Goal: Task Accomplishment & Management: Complete application form

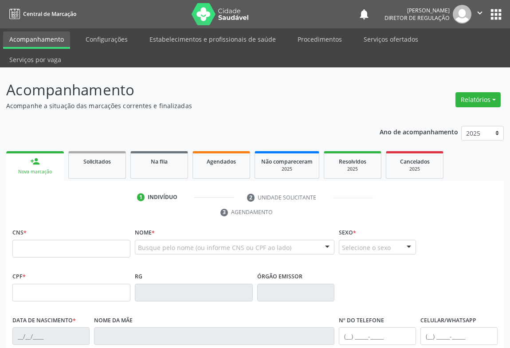
click at [50, 240] on input "text" at bounding box center [71, 249] width 118 height 18
type input "705 0002 1311 6559"
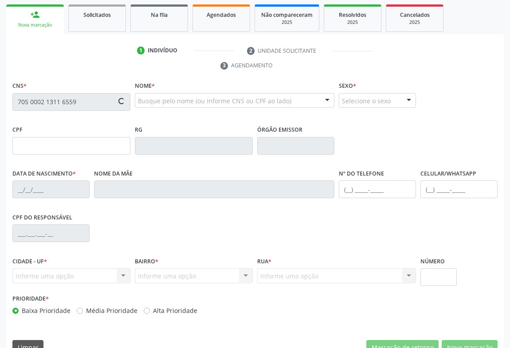
type input "[DATE]"
type input "S/N"
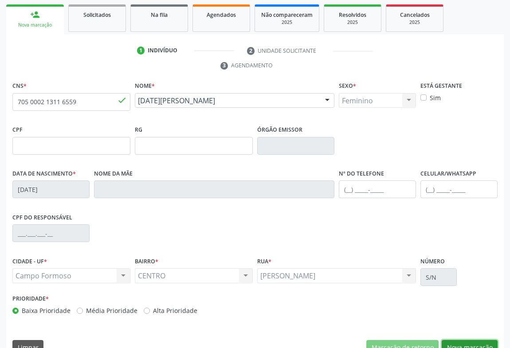
click at [472, 340] on button "Nova marcação" at bounding box center [469, 347] width 56 height 15
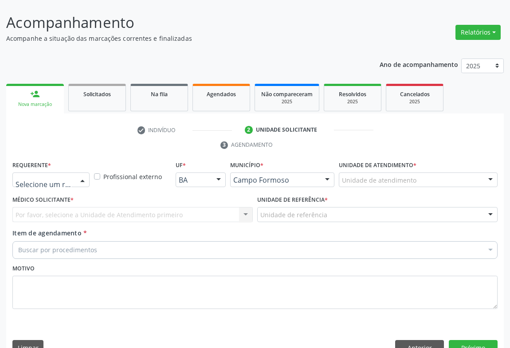
click at [73, 172] on div at bounding box center [50, 179] width 77 height 15
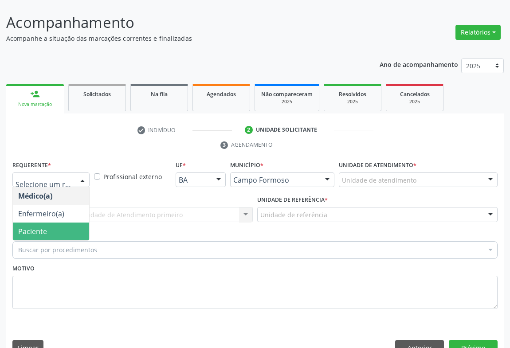
drag, startPoint x: 63, startPoint y: 205, endPoint x: 134, endPoint y: 192, distance: 72.1
click at [66, 222] on span "Paciente" at bounding box center [51, 231] width 76 height 18
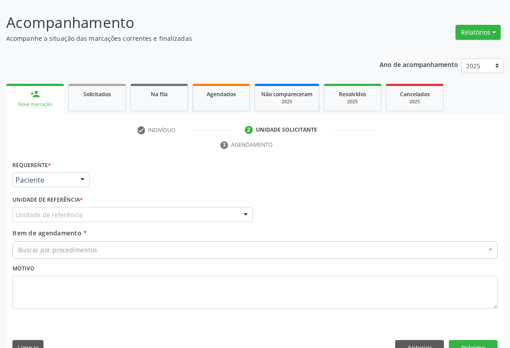
drag, startPoint x: 134, startPoint y: 192, endPoint x: 125, endPoint y: 246, distance: 55.4
click at [134, 207] on div "Unidade de referência" at bounding box center [132, 214] width 240 height 15
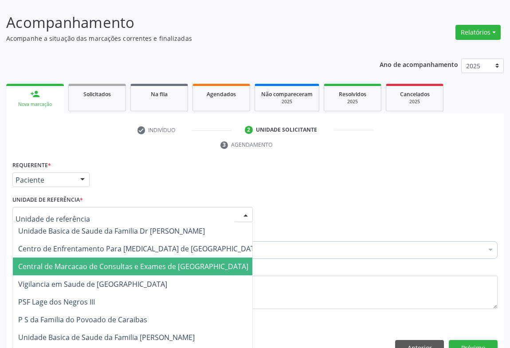
drag, startPoint x: 125, startPoint y: 248, endPoint x: 168, endPoint y: 233, distance: 45.4
click at [125, 261] on span "Central de Marcacao de Consultas e Exames de [GEOGRAPHIC_DATA]" at bounding box center [133, 266] width 230 height 10
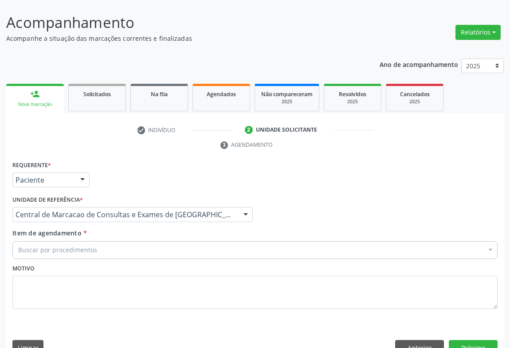
click at [168, 241] on div "Buscar por procedimentos" at bounding box center [254, 250] width 485 height 18
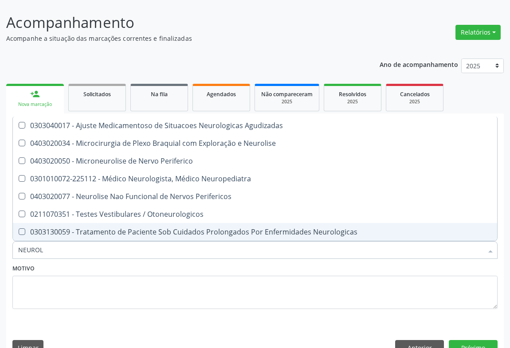
type input "NEUROLO"
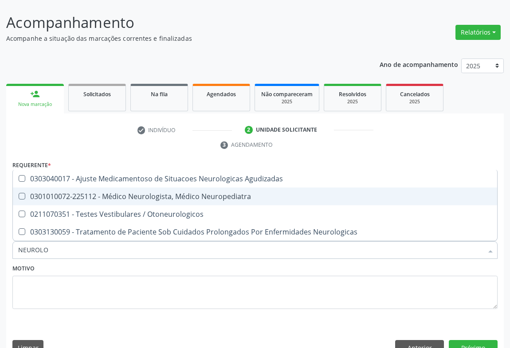
click at [171, 187] on span "0301010072-225112 - Médico Neurologista, Médico Neuropediatra" at bounding box center [255, 196] width 484 height 18
checkbox Neuropediatra "true"
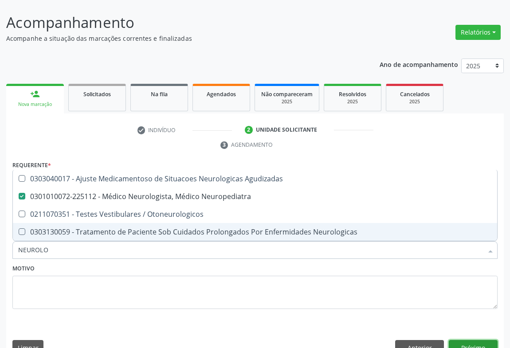
click at [487, 340] on button "Próximo" at bounding box center [473, 347] width 49 height 15
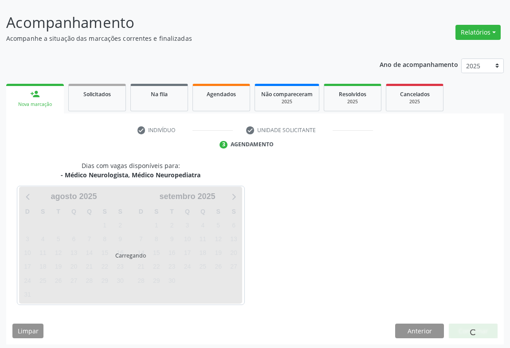
scroll to position [51, 0]
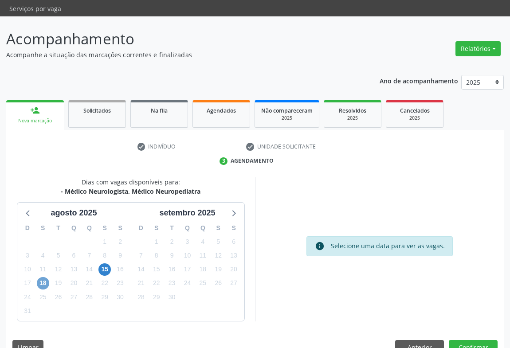
click at [44, 277] on span "18" at bounding box center [43, 283] width 12 height 12
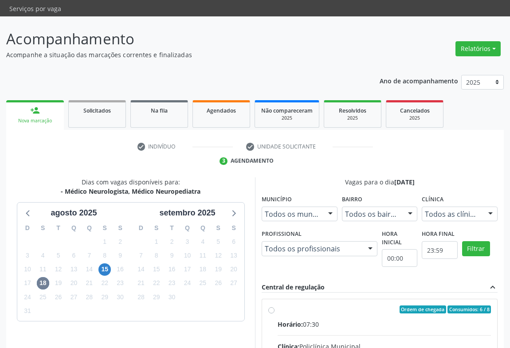
click at [339, 320] on div "Horário: 07:30" at bounding box center [383, 324] width 213 height 9
click at [274, 308] on input "Ordem de chegada Consumidos: 6 / 8 Horário: 07:30 Clínica: Policlínica Municipa…" at bounding box center [271, 309] width 6 height 8
radio input "true"
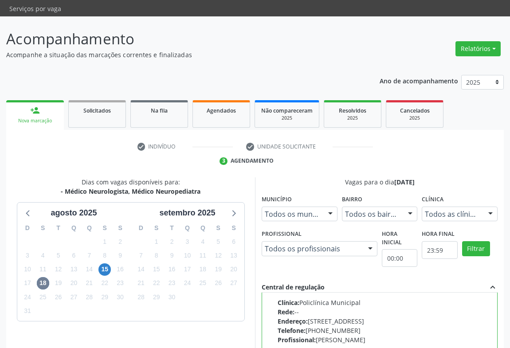
scroll to position [200, 0]
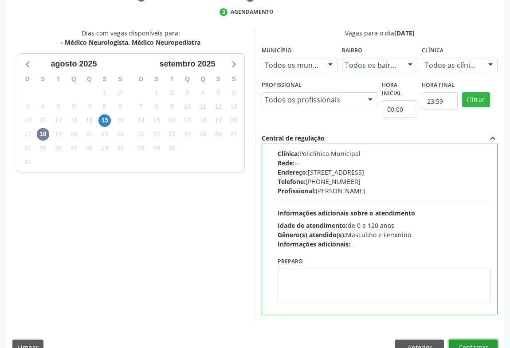
click at [474, 339] on button "Confirmar" at bounding box center [473, 346] width 49 height 15
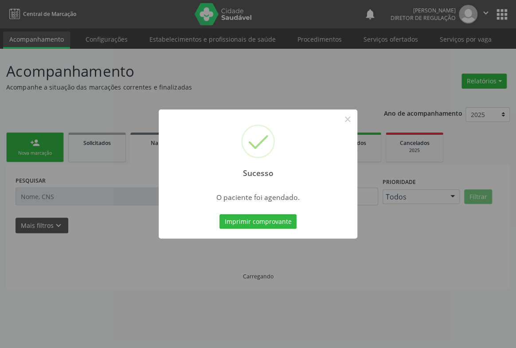
click at [219, 214] on button "Imprimir comprovante" at bounding box center [257, 221] width 77 height 15
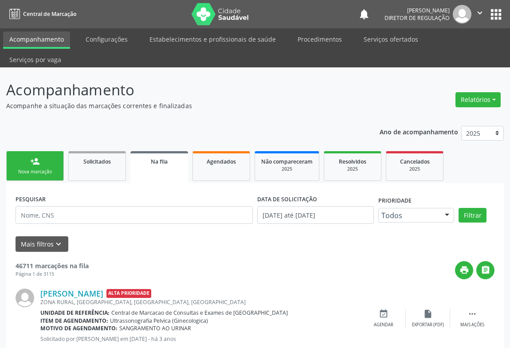
click at [39, 156] on div "person_add" at bounding box center [35, 161] width 10 height 10
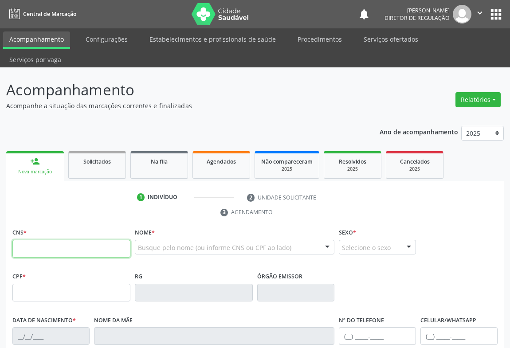
click at [47, 240] on input "text" at bounding box center [71, 249] width 118 height 18
type input "705 0050 7178 5256"
type input "0413105008"
type input "[DATE]"
type input "[PHONE_NUMBER]"
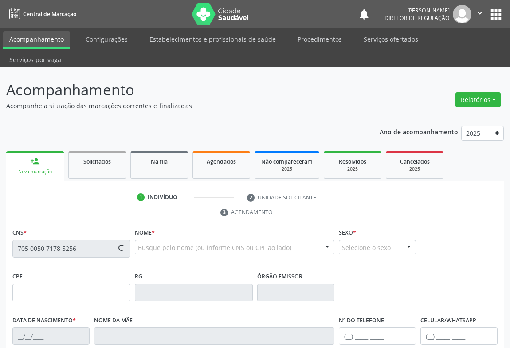
type input "[PHONE_NUMBER]"
type input "S/N"
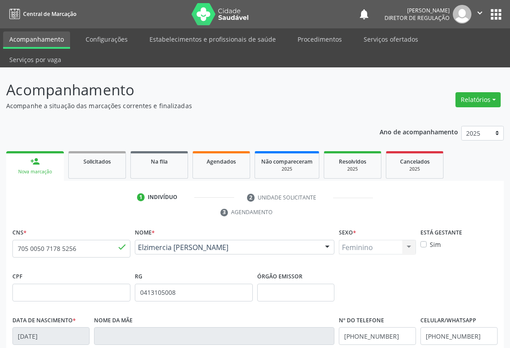
scroll to position [147, 0]
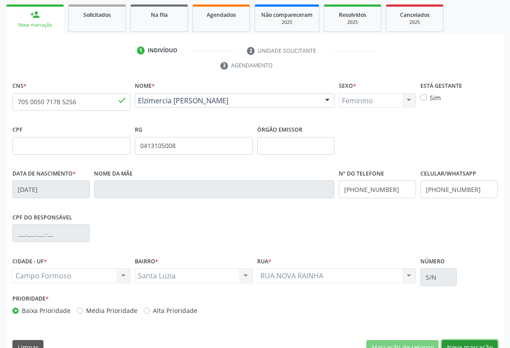
drag, startPoint x: 464, startPoint y: 321, endPoint x: 469, endPoint y: 297, distance: 24.6
click at [464, 340] on button "Nova marcação" at bounding box center [469, 347] width 56 height 15
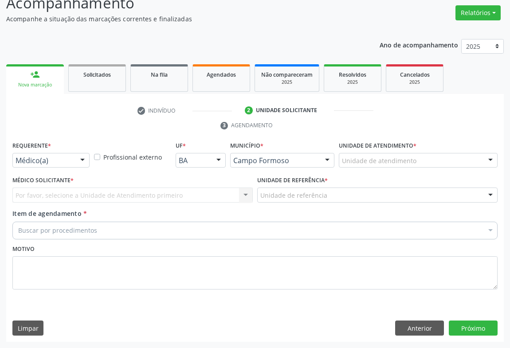
scroll to position [67, 0]
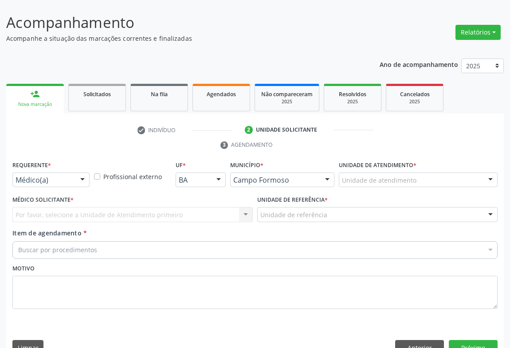
click at [75, 172] on div "Médico(a) Médico(a) Enfermeiro(a) Paciente Nenhum resultado encontrado para: " …" at bounding box center [50, 179] width 77 height 15
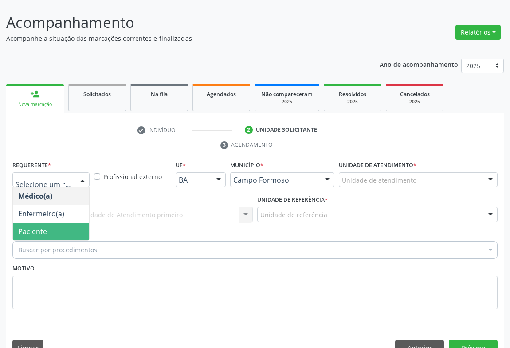
drag, startPoint x: 62, startPoint y: 203, endPoint x: 132, endPoint y: 199, distance: 69.7
click at [70, 222] on span "Paciente" at bounding box center [51, 231] width 76 height 18
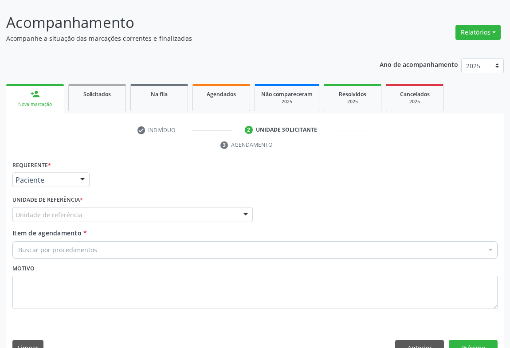
click at [133, 207] on div "Unidade de referência" at bounding box center [132, 214] width 240 height 15
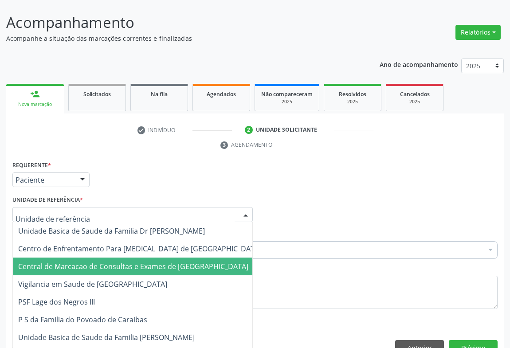
click at [138, 261] on span "Central de Marcacao de Consultas e Exames de [GEOGRAPHIC_DATA]" at bounding box center [133, 266] width 230 height 10
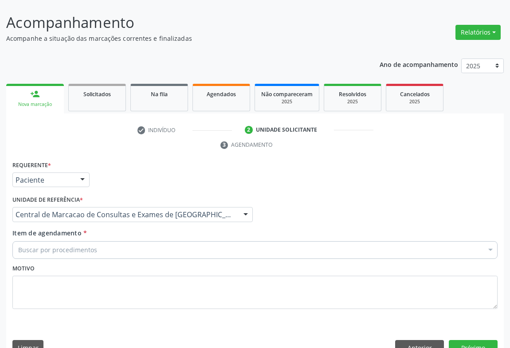
click at [156, 241] on div "Buscar por procedimentos" at bounding box center [254, 250] width 485 height 18
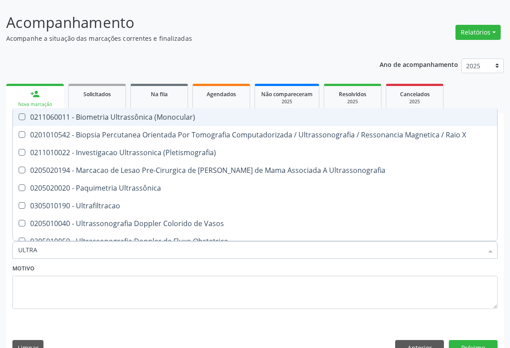
type input "ULTRAS"
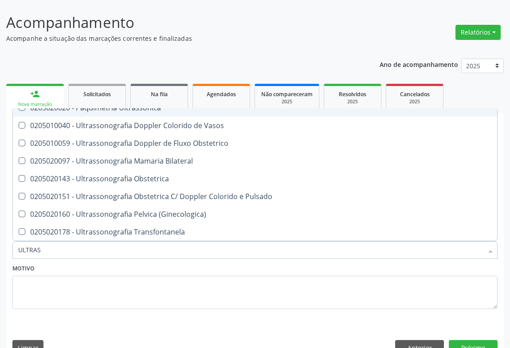
scroll to position [121, 0]
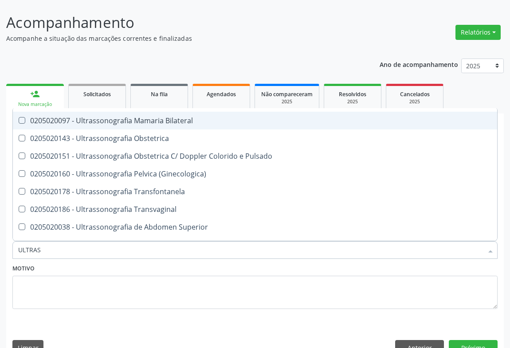
click at [204, 112] on span "0205020097 - Ultrassonografia Mamaria Bilateral" at bounding box center [255, 121] width 484 height 18
checkbox Bilateral "true"
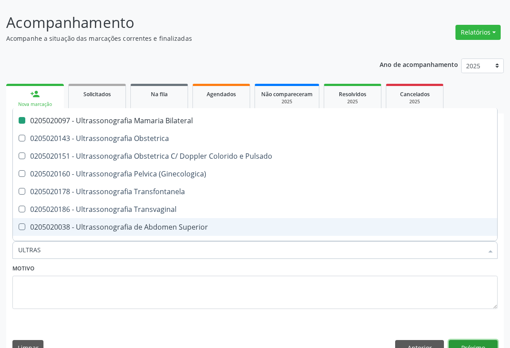
click at [476, 340] on button "Próximo" at bounding box center [473, 347] width 49 height 15
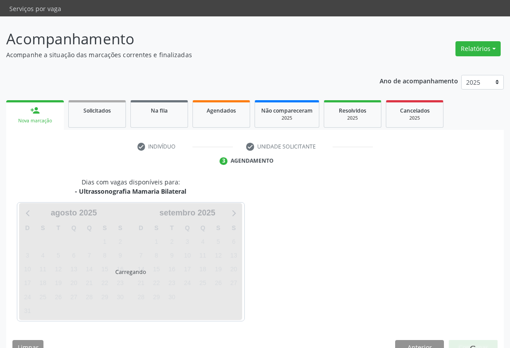
scroll to position [0, 0]
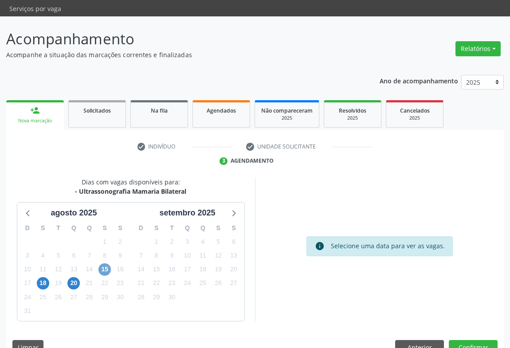
click at [106, 263] on span "15" at bounding box center [104, 269] width 12 height 12
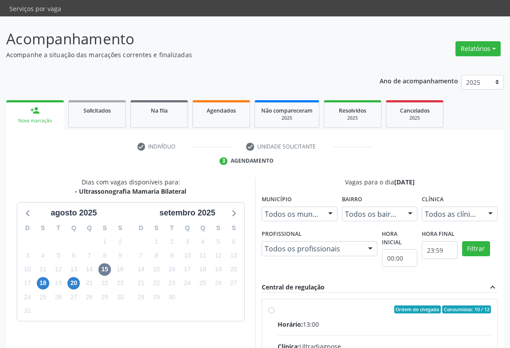
click at [374, 320] on div "Horário: 13:00" at bounding box center [383, 324] width 213 height 9
click at [274, 306] on input "Ordem de chegada Consumidos: 10 / 12 Horário: 13:00 Clínica: Ultradiagnose Rede…" at bounding box center [271, 309] width 6 height 8
radio input "true"
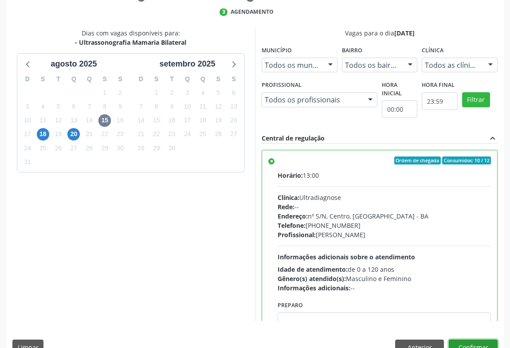
click at [479, 339] on button "Confirmar" at bounding box center [473, 346] width 49 height 15
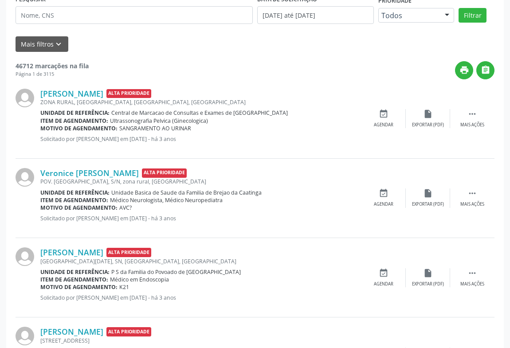
scroll to position [0, 0]
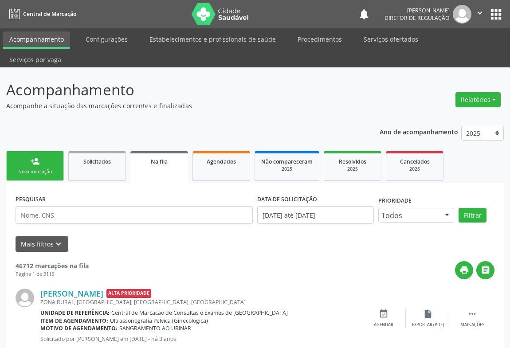
click at [27, 168] on div "Nova marcação" at bounding box center [35, 171] width 44 height 7
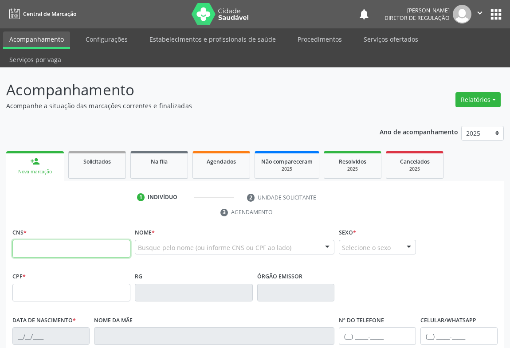
click at [40, 240] on input "text" at bounding box center [71, 249] width 118 height 18
type input "703 2066 2037 7995"
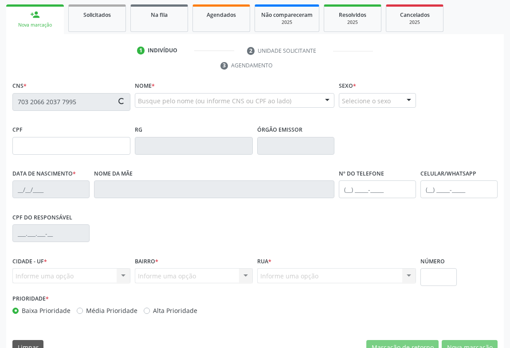
type input "0706419782"
type input "[DATE]"
type input "[PHONE_NUMBER]"
type input "494.659.025-00"
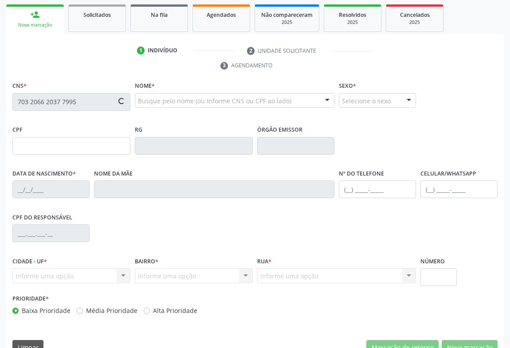
type input "226"
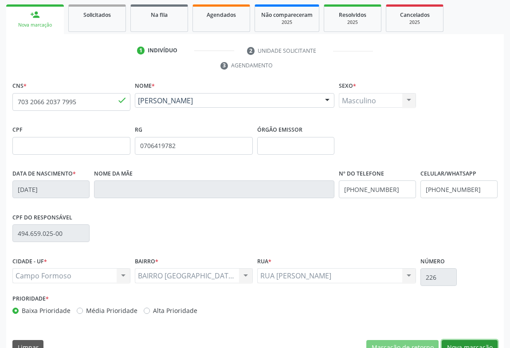
drag, startPoint x: 462, startPoint y: 327, endPoint x: 259, endPoint y: 263, distance: 212.8
click at [460, 340] on button "Nova marcação" at bounding box center [469, 347] width 56 height 15
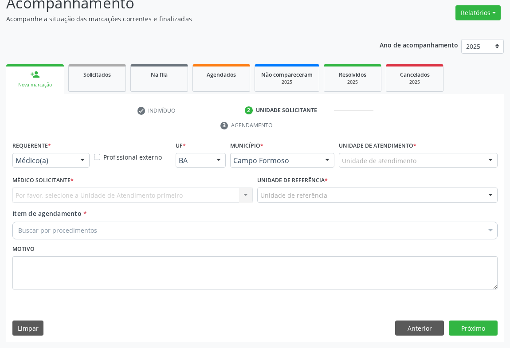
scroll to position [67, 0]
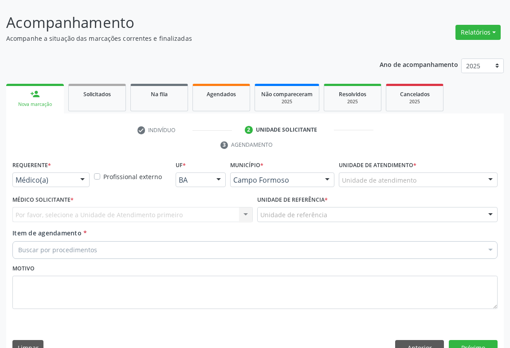
click at [78, 173] on div at bounding box center [82, 180] width 13 height 15
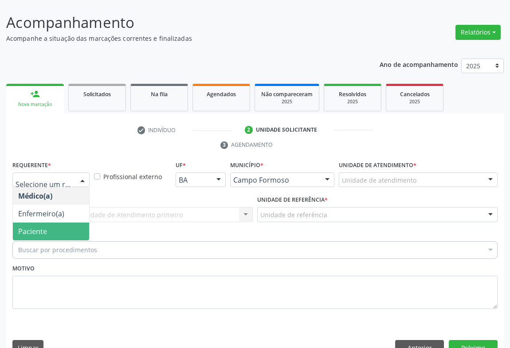
drag, startPoint x: 66, startPoint y: 197, endPoint x: 66, endPoint y: 208, distance: 11.1
click at [66, 208] on ul "Médico(a) Enfermeiro(a) Paciente Nenhum resultado encontrado para: " " Não há n…" at bounding box center [51, 213] width 76 height 53
click at [66, 222] on span "Paciente" at bounding box center [51, 231] width 76 height 18
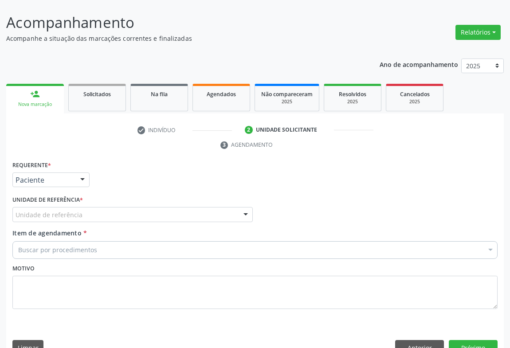
drag, startPoint x: 137, startPoint y: 196, endPoint x: 137, endPoint y: 235, distance: 38.6
click at [137, 207] on div "Unidade de referência" at bounding box center [132, 214] width 240 height 15
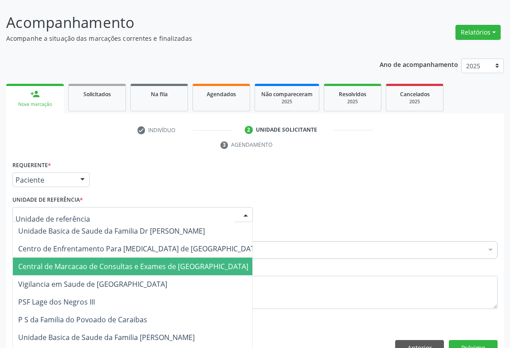
click at [139, 261] on span "Central de Marcacao de Consultas e Exames de [GEOGRAPHIC_DATA]" at bounding box center [133, 266] width 230 height 10
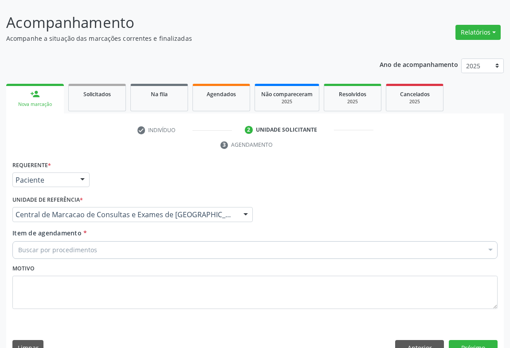
click at [166, 241] on div "Buscar por procedimentos" at bounding box center [254, 250] width 485 height 18
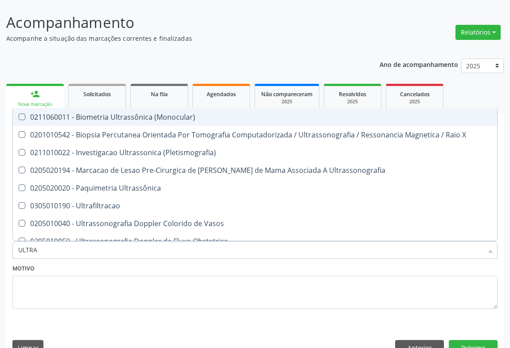
type input "ULTRAS"
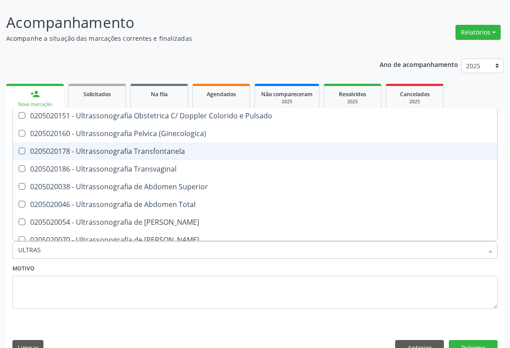
scroll to position [80, 0]
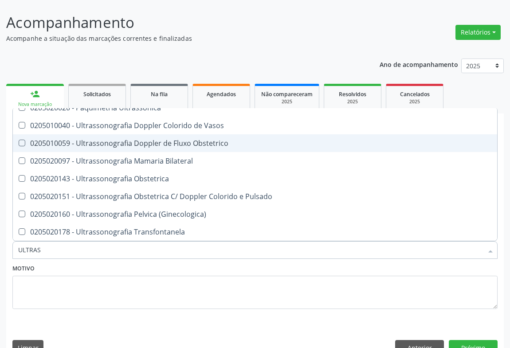
click at [172, 134] on span "0205010059 - Ultrassonografia Doppler de Fluxo Obstetrico" at bounding box center [255, 143] width 484 height 18
checkbox Obstetrico "false"
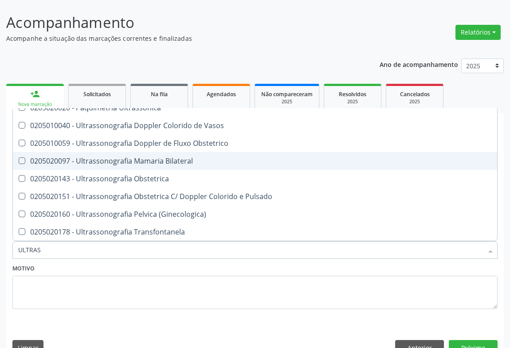
drag, startPoint x: 174, startPoint y: 137, endPoint x: 177, endPoint y: 140, distance: 4.7
click at [177, 157] on div "0205020097 - Ultrassonografia Mamaria Bilateral" at bounding box center [254, 160] width 473 height 7
checkbox Bilateral "true"
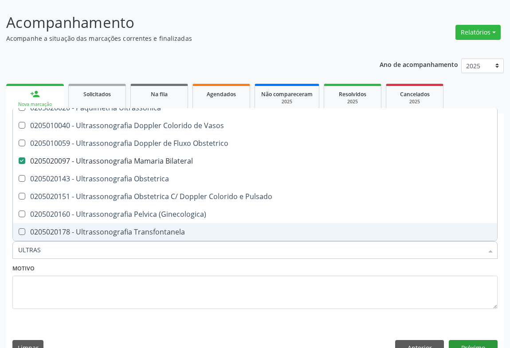
click at [457, 319] on div "Requerente * Paciente Médico(a) Enfermeiro(a) Paciente Nenhum resultado encontr…" at bounding box center [254, 260] width 497 height 203
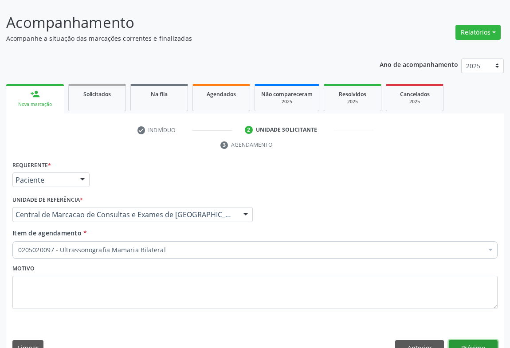
scroll to position [0, 0]
click at [458, 340] on button "Próximo" at bounding box center [473, 347] width 49 height 15
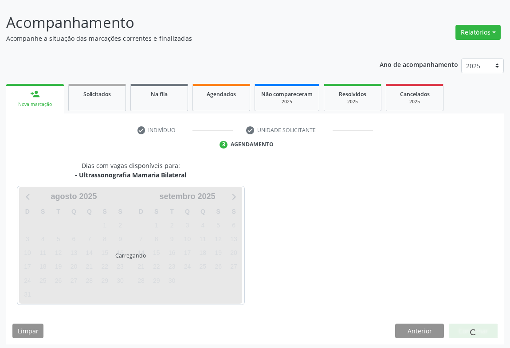
scroll to position [51, 0]
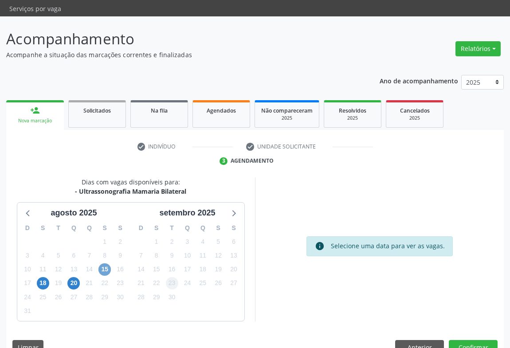
drag, startPoint x: 102, startPoint y: 250, endPoint x: 174, endPoint y: 264, distance: 72.7
click at [106, 263] on span "15" at bounding box center [104, 269] width 12 height 12
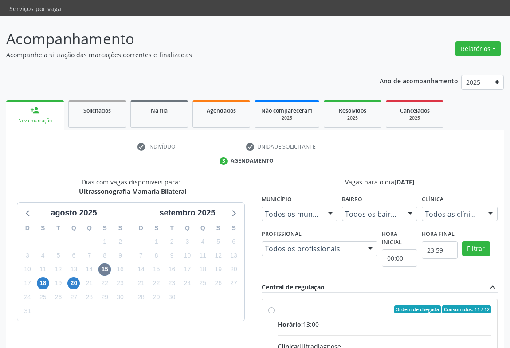
click at [274, 305] on input "Ordem de chegada Consumidos: 11 / 12 Horário: 13:00 Clínica: Ultradiagnose Rede…" at bounding box center [271, 309] width 6 height 8
radio input "true"
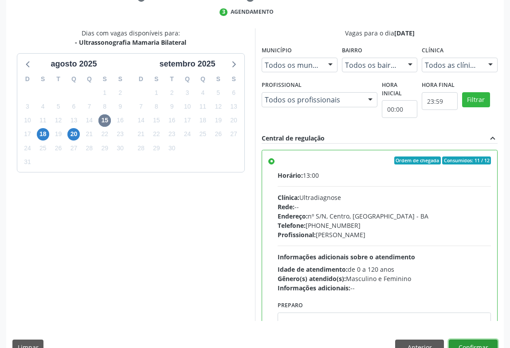
click at [488, 339] on button "Confirmar" at bounding box center [473, 346] width 49 height 15
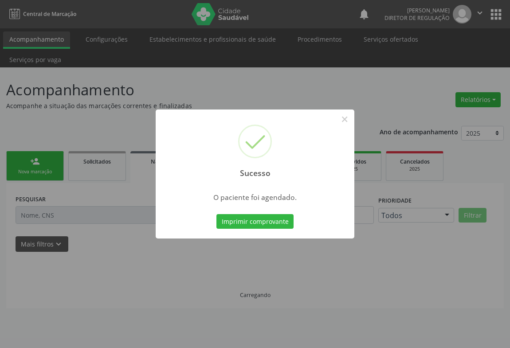
scroll to position [0, 0]
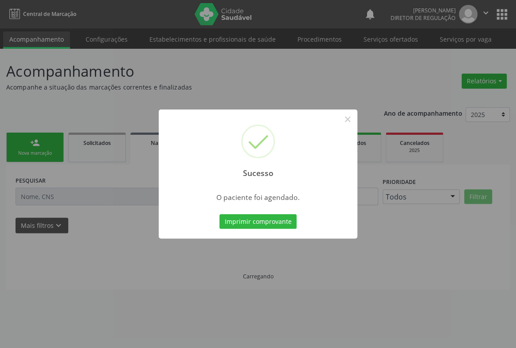
click at [219, 214] on button "Imprimir comprovante" at bounding box center [257, 221] width 77 height 15
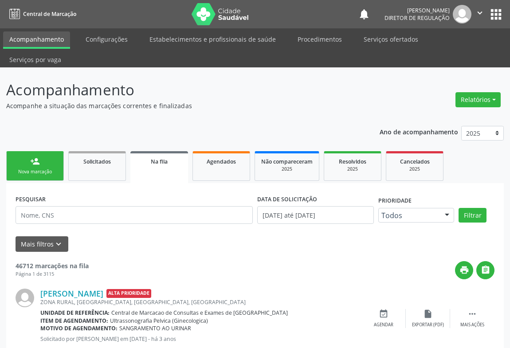
click at [473, 12] on button "" at bounding box center [479, 14] width 17 height 19
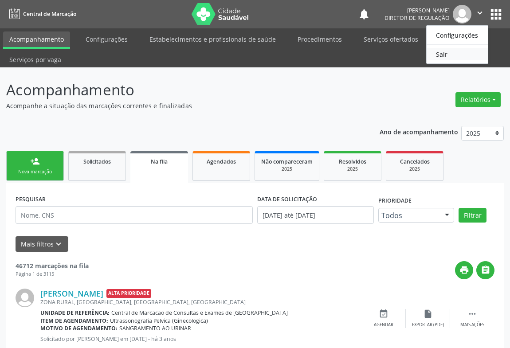
click at [458, 54] on link "Sair" at bounding box center [456, 54] width 61 height 12
